Goal: Information Seeking & Learning: Learn about a topic

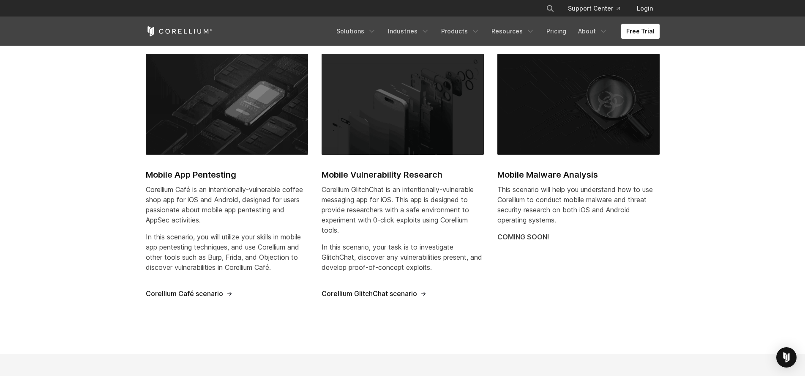
scroll to position [277, 0]
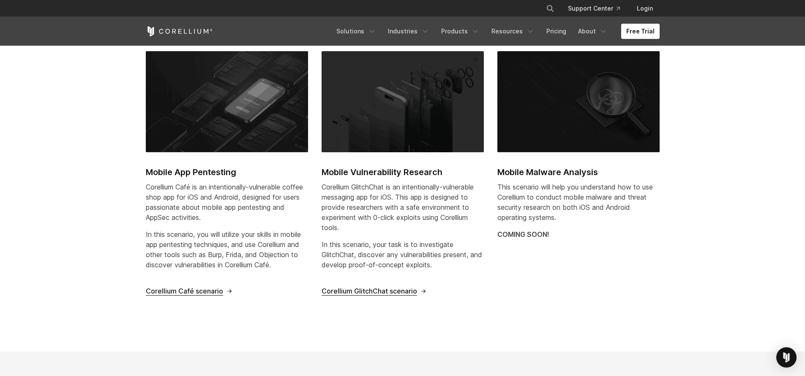
click at [195, 291] on span "Corellium Café scenario" at bounding box center [184, 291] width 77 height 9
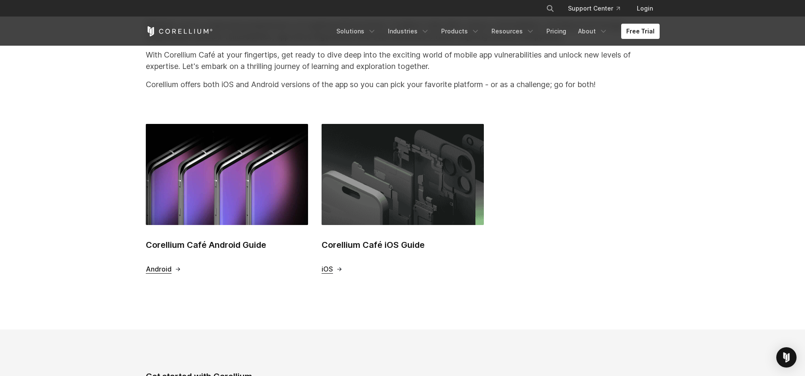
scroll to position [321, 0]
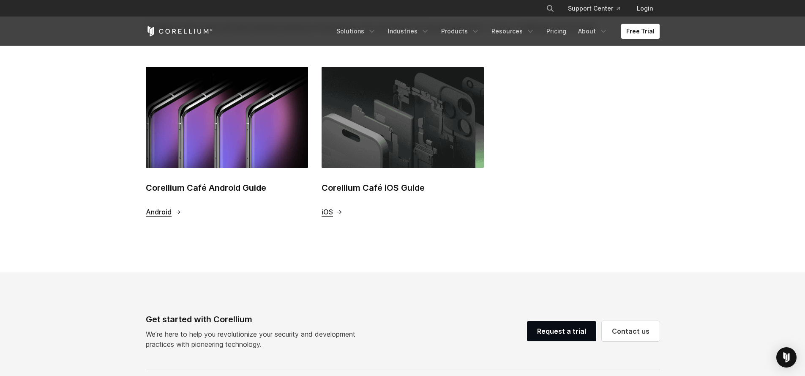
click at [356, 151] on img at bounding box center [403, 117] width 162 height 101
